Goal: Find specific page/section: Find specific page/section

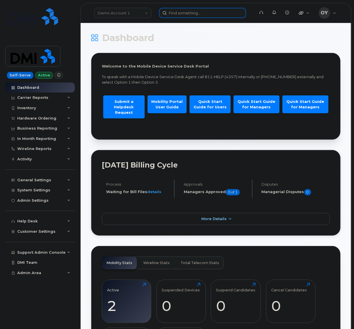
click at [206, 17] on input at bounding box center [202, 13] width 87 height 10
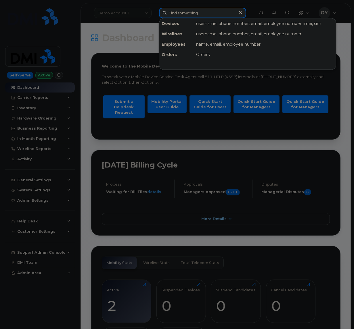
paste input "2027163035"
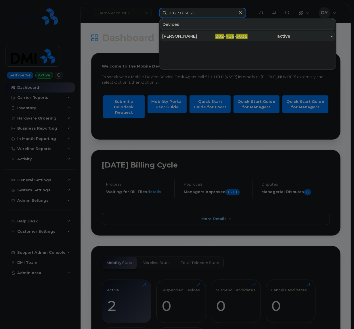
type input "2027163035"
click at [201, 37] on div "[PERSON_NAME]" at bounding box center [183, 36] width 43 height 6
